Goal: Check status: Check status

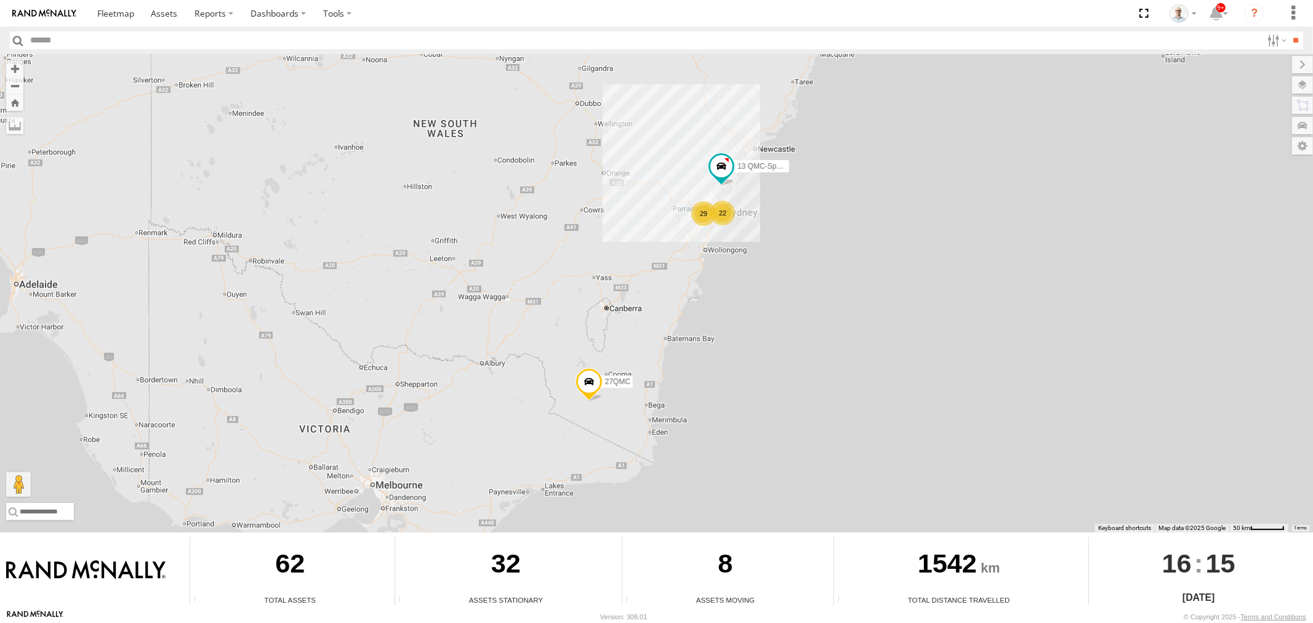
click at [728, 211] on div "22" at bounding box center [722, 213] width 25 height 25
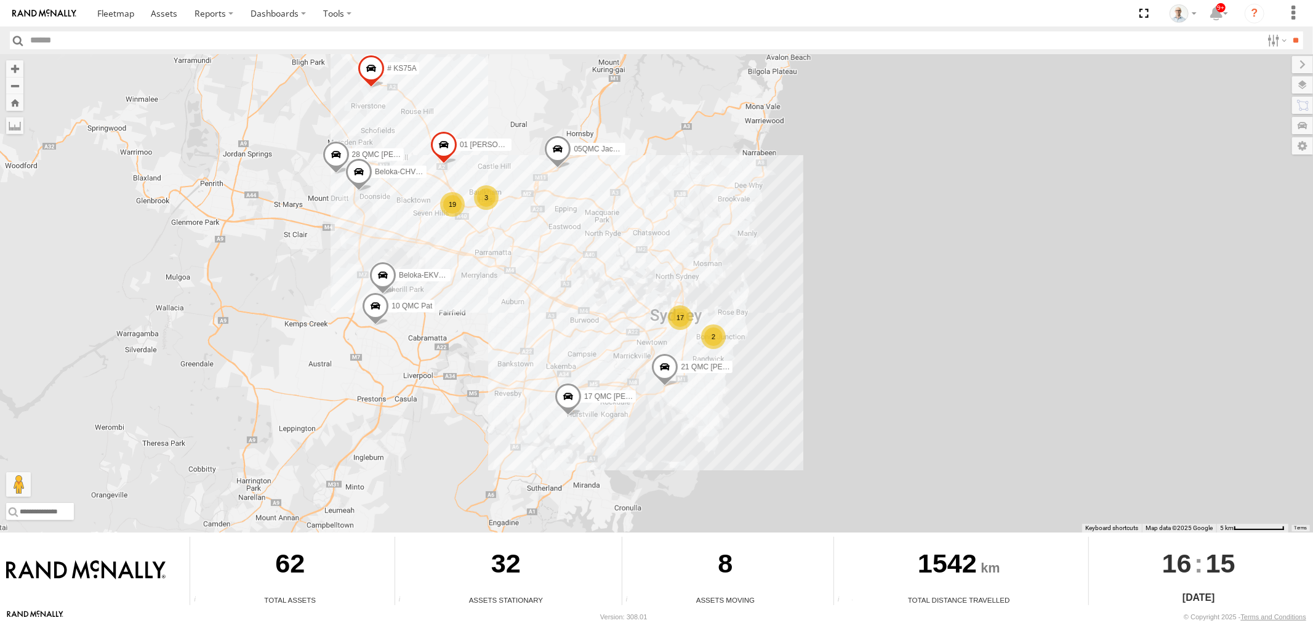
drag, startPoint x: 617, startPoint y: 303, endPoint x: 602, endPoint y: 302, distance: 14.8
click at [602, 302] on div "13 QMC-Spare 27QMC 17 10 QMC Pat 2 19 # KS75A 21 QMC Pat Junior 01 Lyndon Belok…" at bounding box center [656, 293] width 1313 height 478
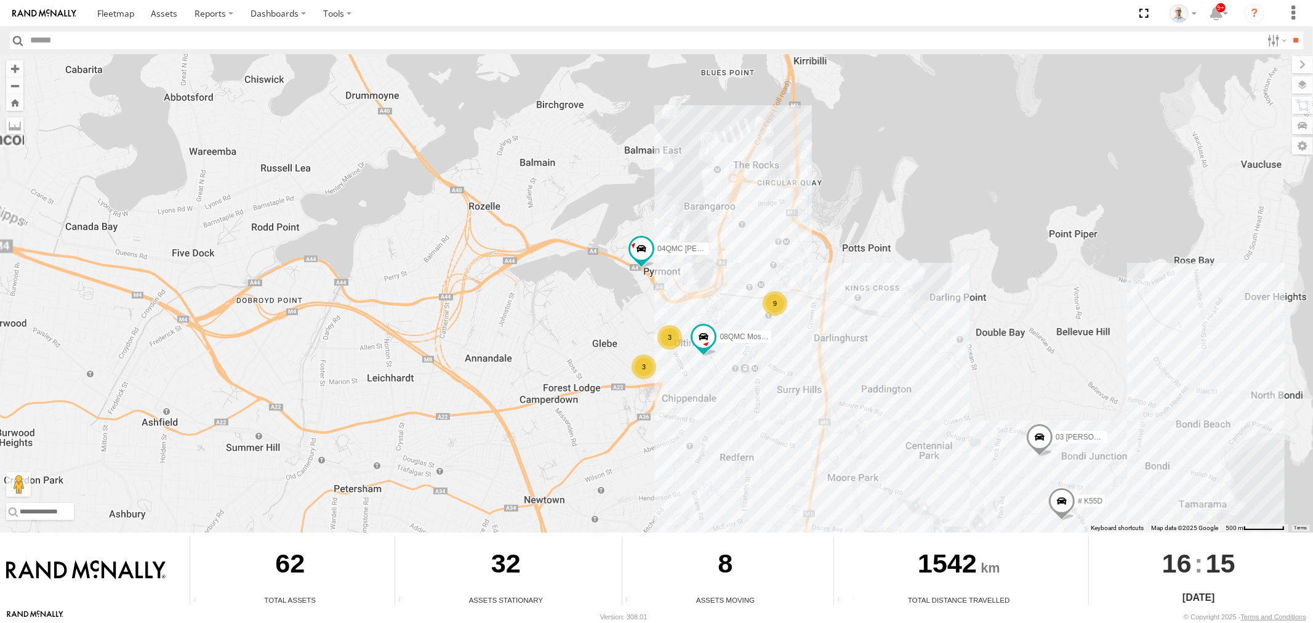
click at [771, 309] on div "9" at bounding box center [775, 303] width 25 height 25
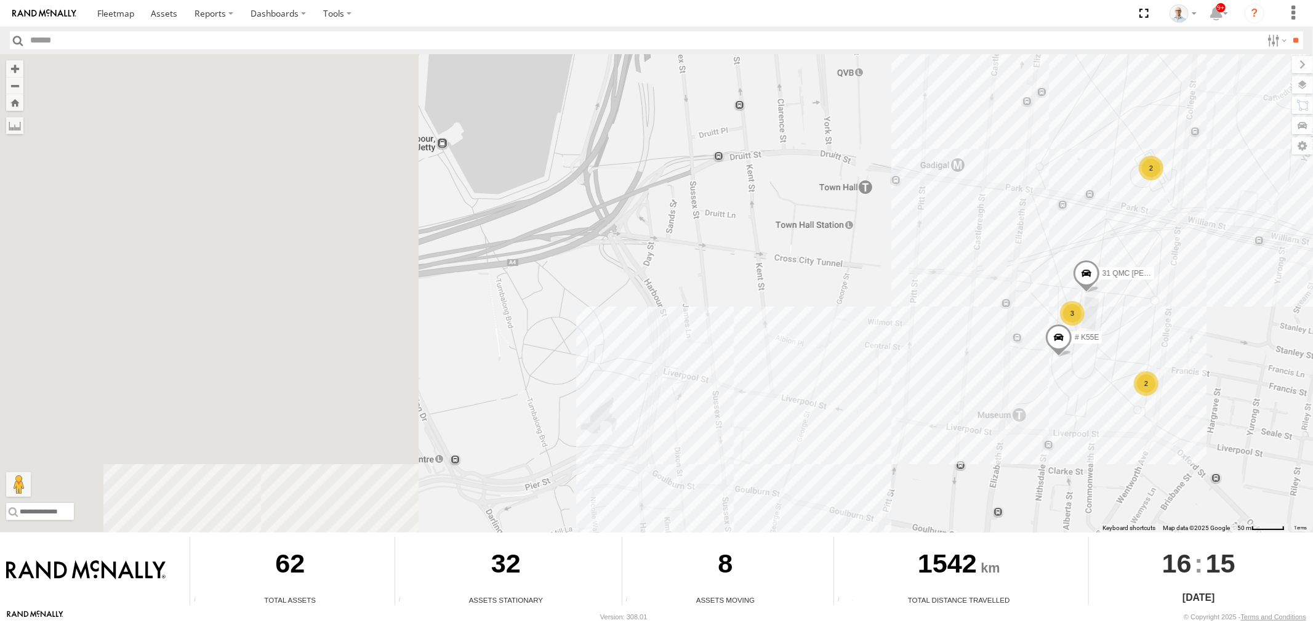
drag, startPoint x: 550, startPoint y: 262, endPoint x: 785, endPoint y: 246, distance: 235.0
click at [785, 247] on div "13 QMC-Spare 27QMC 10 QMC Pat # KS75A 21 QMC Pat Junior 01 Lyndon Beloka-EKV93V…" at bounding box center [656, 293] width 1313 height 478
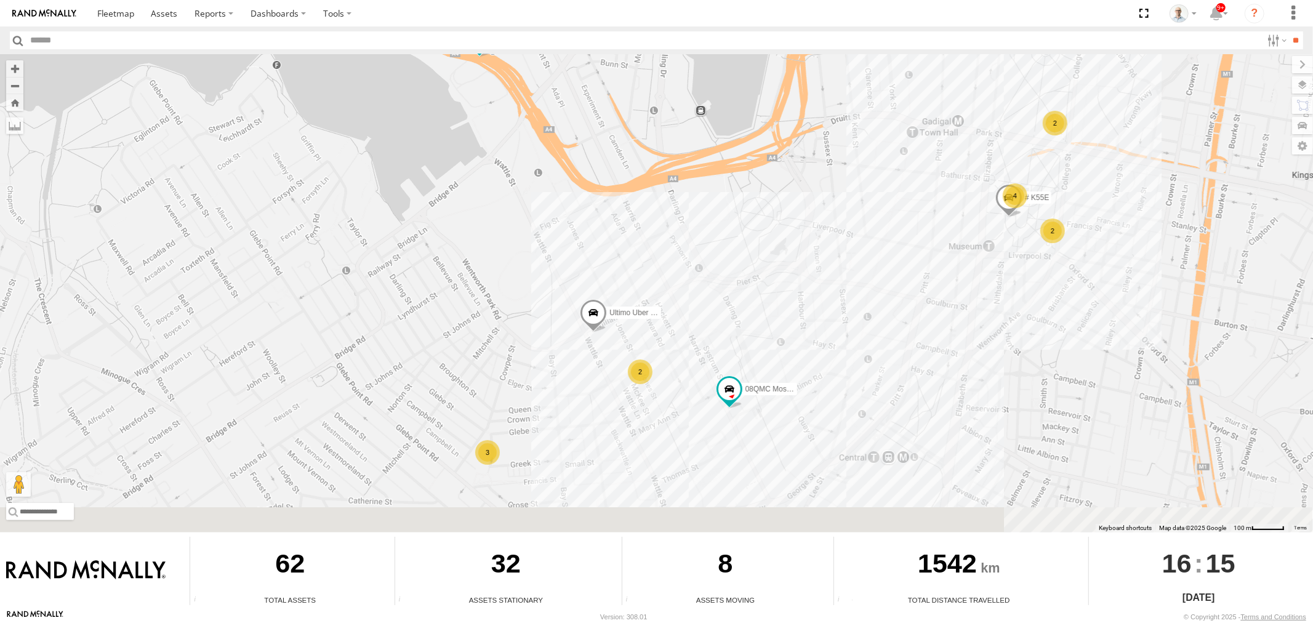
drag, startPoint x: 956, startPoint y: 339, endPoint x: 772, endPoint y: 257, distance: 201.7
click at [776, 257] on div "13 QMC-Spare 27QMC 10 QMC Pat # KS75A 21 QMC Pat Junior 01 Lyndon Beloka-EKV93V…" at bounding box center [656, 293] width 1313 height 478
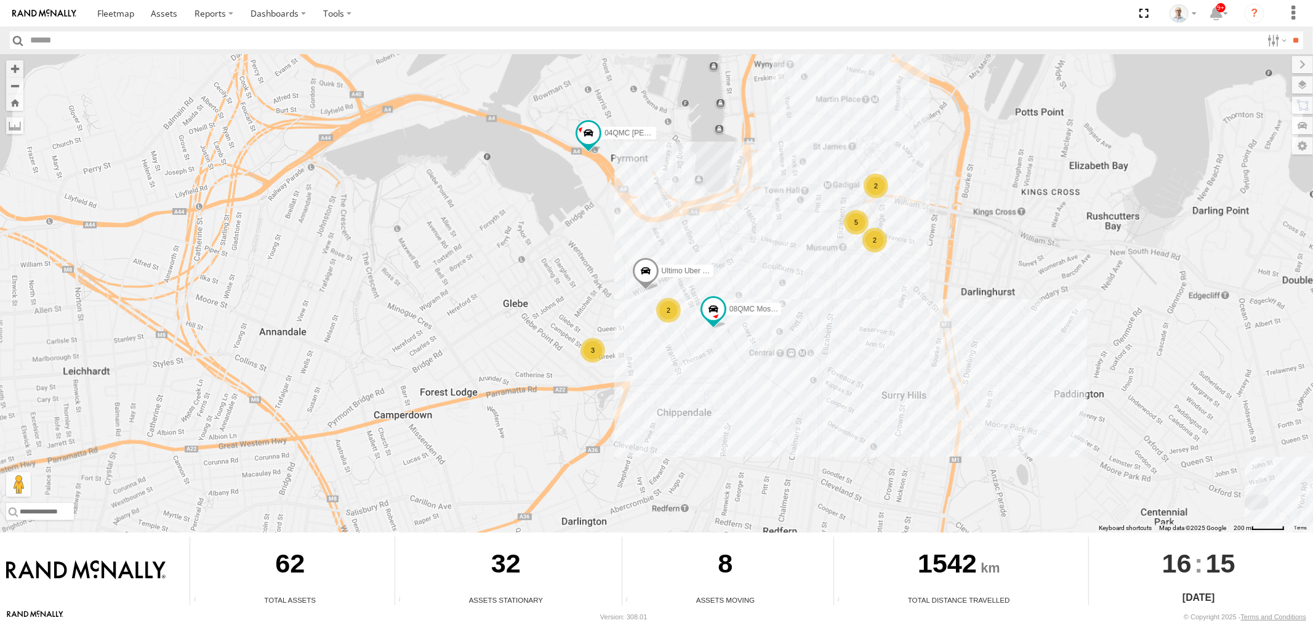
drag, startPoint x: 963, startPoint y: 365, endPoint x: 933, endPoint y: 354, distance: 32.7
click at [933, 354] on div "13 QMC-Spare 27QMC 10 QMC Pat # KS75A 21 QMC Pat Junior 01 Lyndon Beloka-EKV93V…" at bounding box center [656, 293] width 1313 height 478
click at [677, 308] on div "2" at bounding box center [669, 310] width 25 height 25
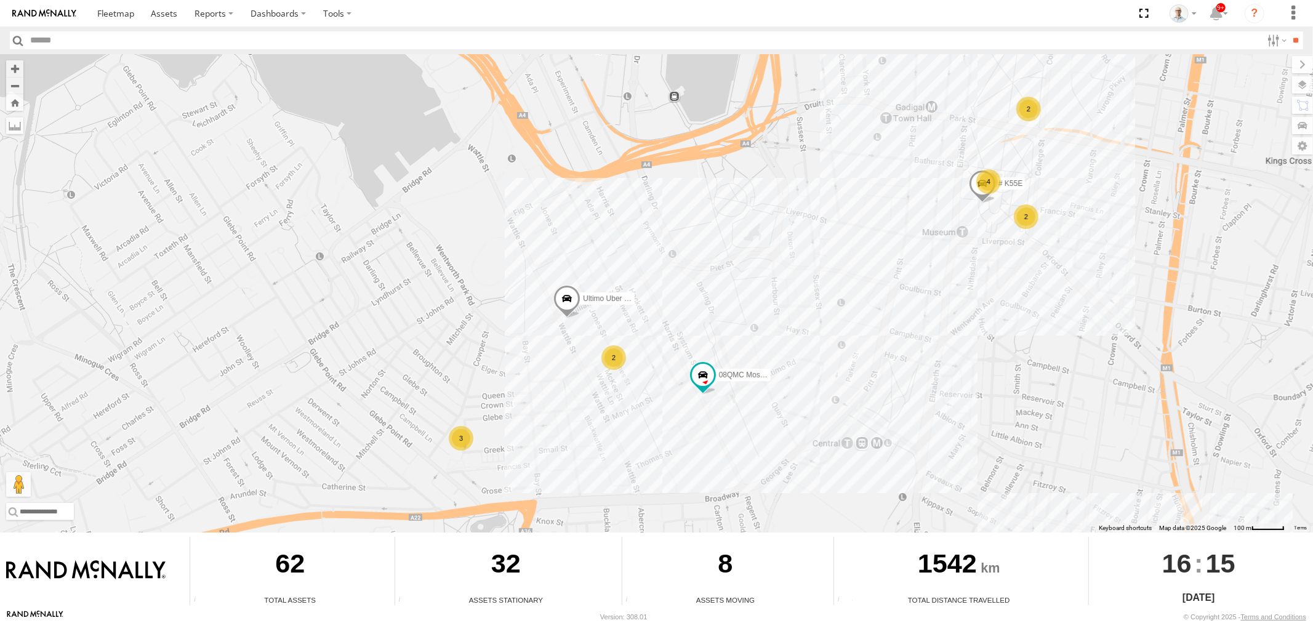
drag, startPoint x: 918, startPoint y: 342, endPoint x: 727, endPoint y: 315, distance: 193.4
click at [711, 324] on div "13 QMC-Spare 27QMC 10 QMC Pat # KS75A 21 QMC Pat Junior 01 Lyndon Beloka-EKV93V…" at bounding box center [656, 293] width 1313 height 478
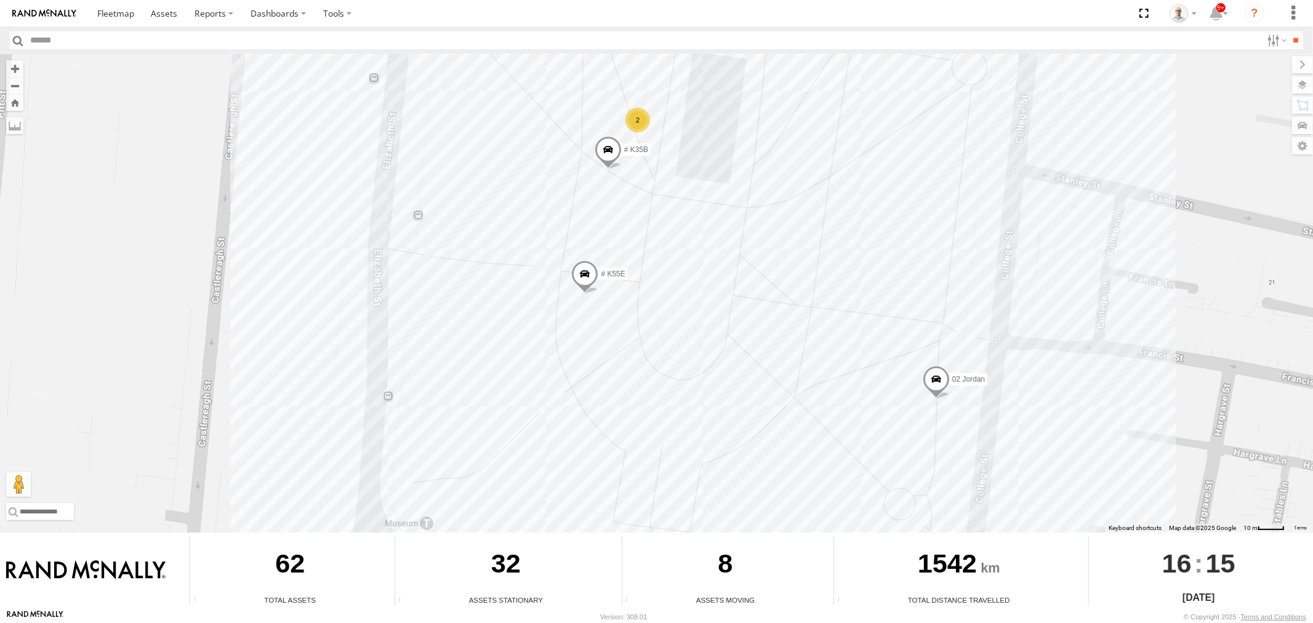
drag, startPoint x: 973, startPoint y: 315, endPoint x: 901, endPoint y: 228, distance: 112.4
click at [913, 228] on div "13 QMC-Spare 27QMC 10 QMC Pat # KS75A 21 QMC Pat Junior 01 Lyndon Beloka-EKV93V…" at bounding box center [656, 293] width 1313 height 478
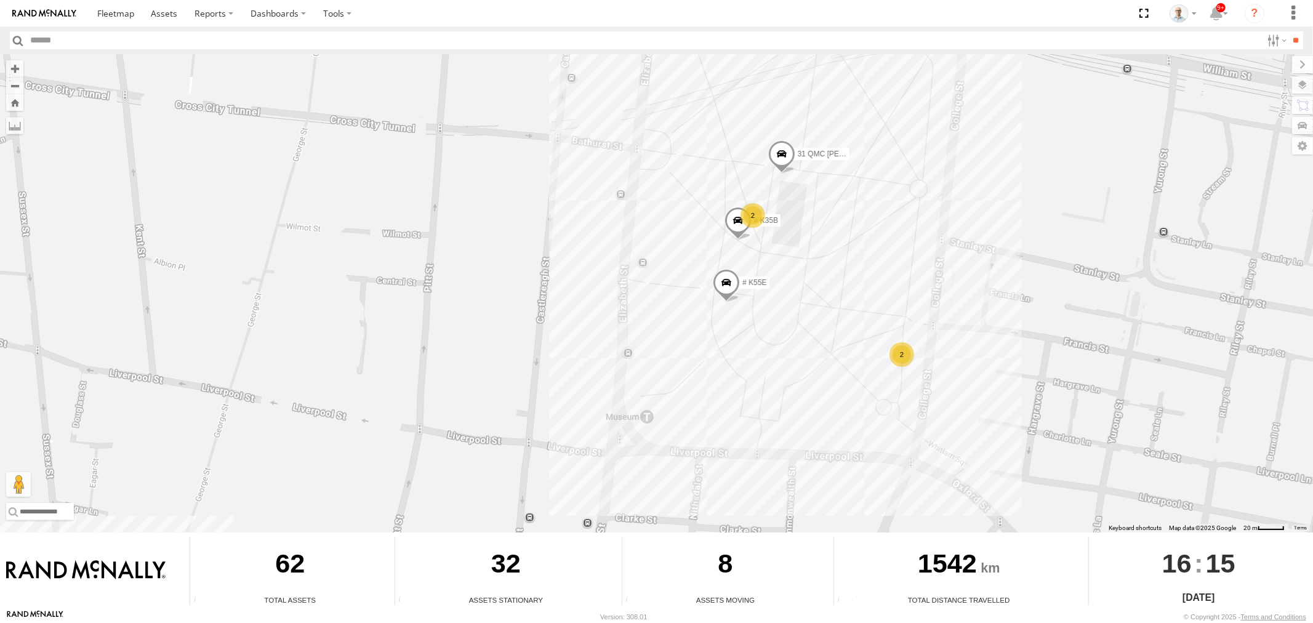
click at [748, 217] on div "2" at bounding box center [753, 215] width 25 height 25
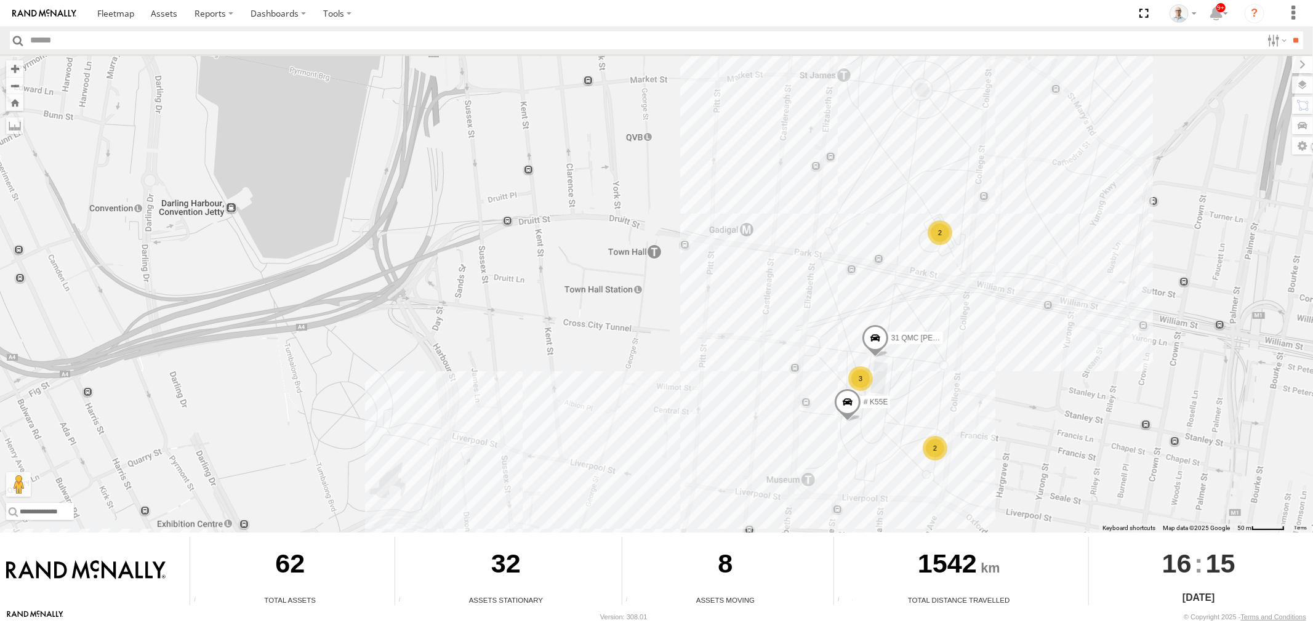
drag, startPoint x: 902, startPoint y: 179, endPoint x: 885, endPoint y: 316, distance: 139.0
click at [885, 316] on div "13 QMC-Spare 27QMC 10 QMC Pat # KS75A 21 QMC Pat Junior 01 Lyndon Beloka-EKV93V…" at bounding box center [656, 293] width 1313 height 478
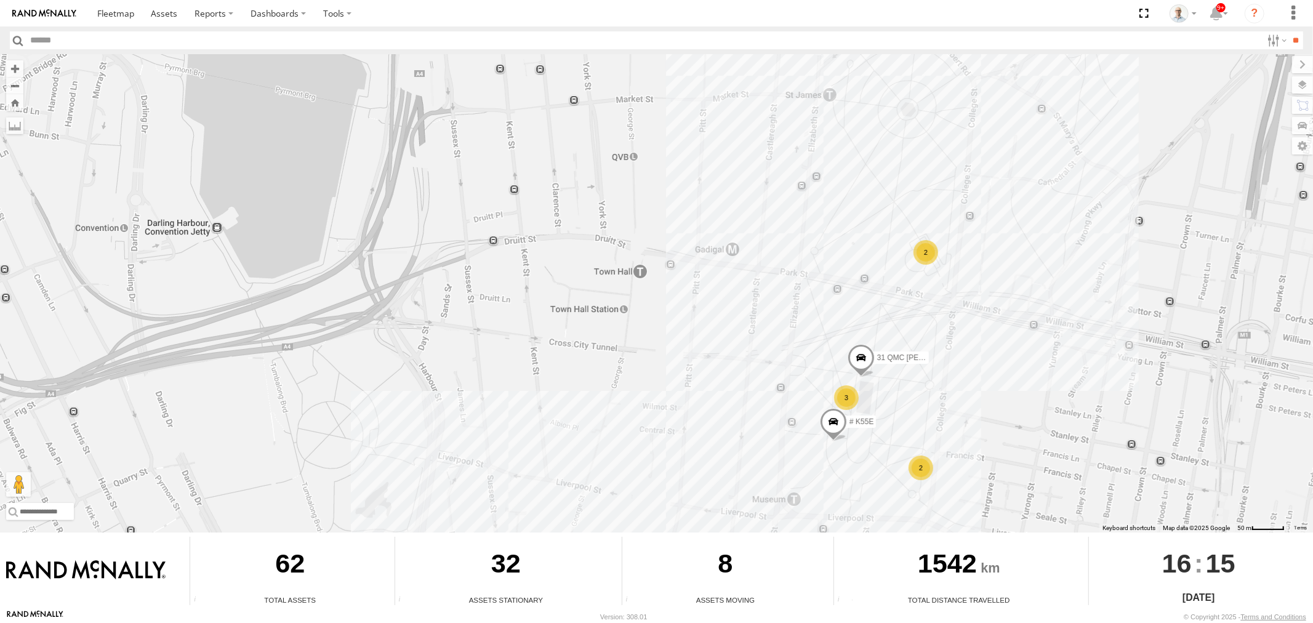
click at [918, 247] on div "2" at bounding box center [925, 252] width 25 height 25
